Goal: Task Accomplishment & Management: Manage account settings

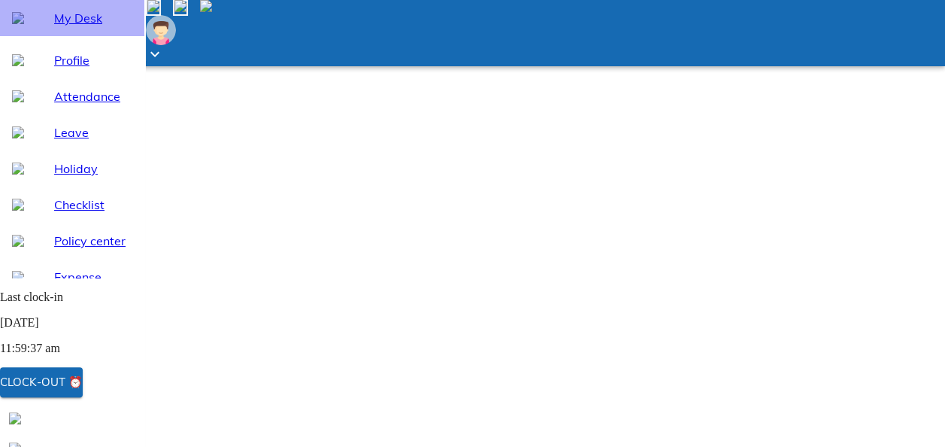
click at [85, 27] on span "My Desk" at bounding box center [93, 18] width 78 height 18
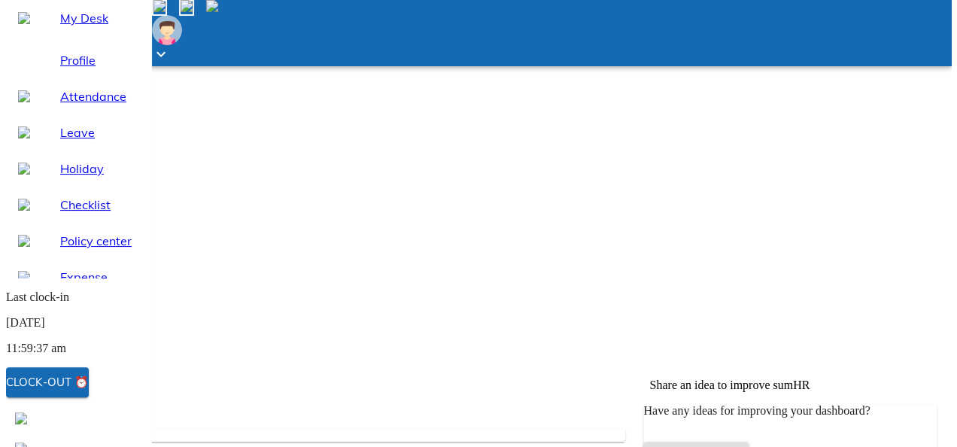
scroll to position [183, 0]
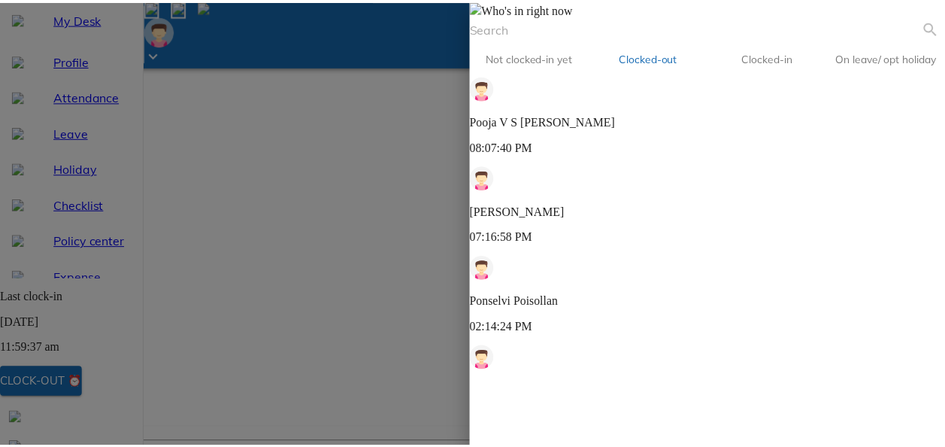
scroll to position [124, 0]
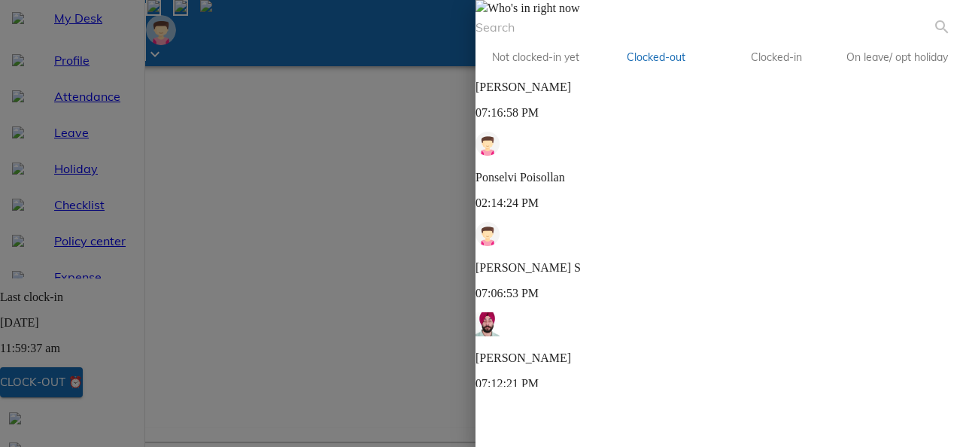
click at [487, 14] on span at bounding box center [481, 8] width 12 height 13
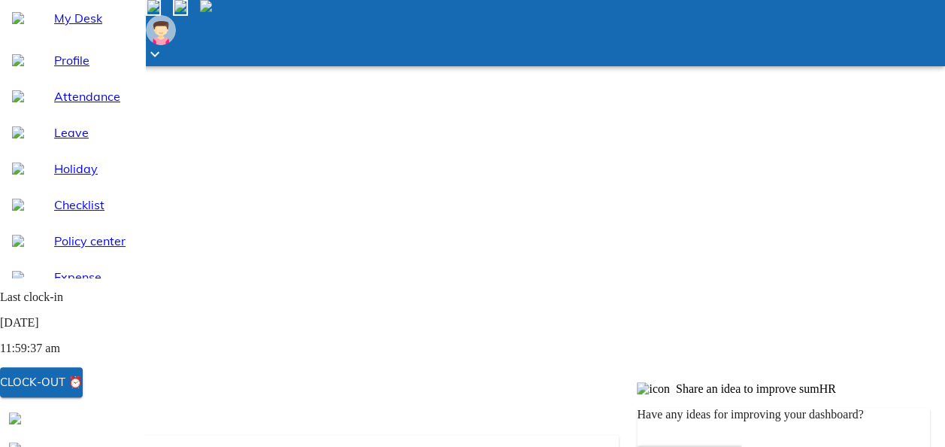
scroll to position [165, 0]
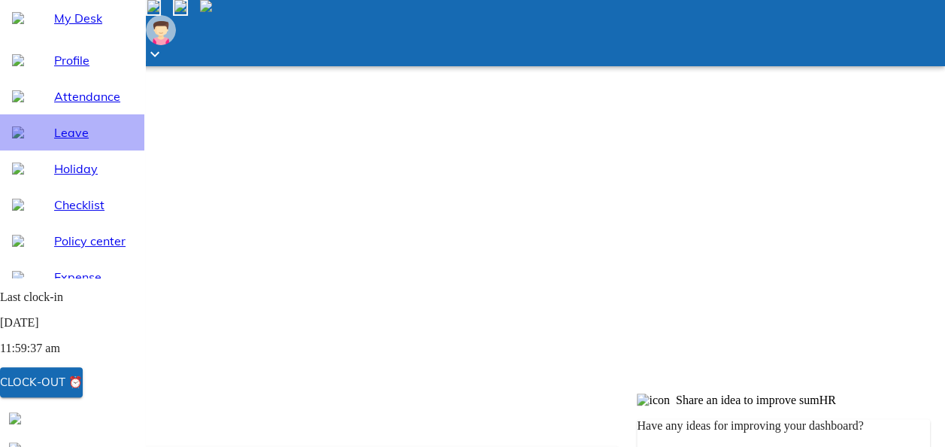
click at [69, 141] on span "Leave" at bounding box center [93, 132] width 78 height 18
select select "10"
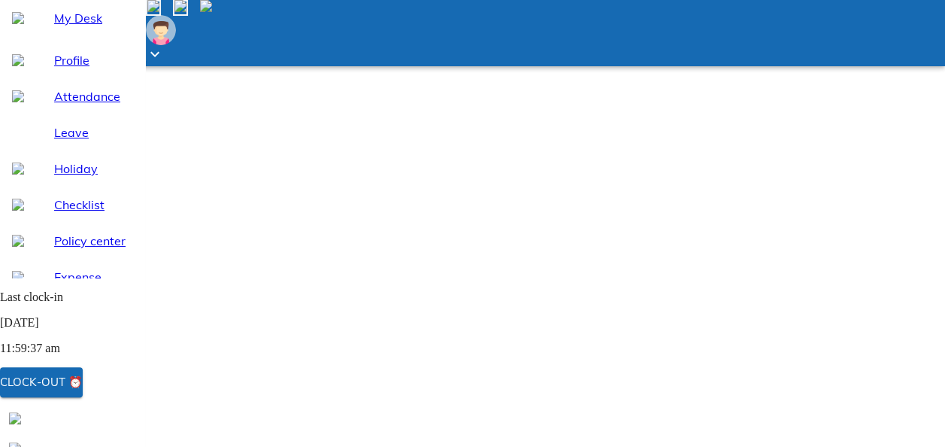
scroll to position [22, 0]
click at [86, 27] on span "My Desk" at bounding box center [93, 18] width 78 height 18
